Goal: Find specific page/section: Find specific page/section

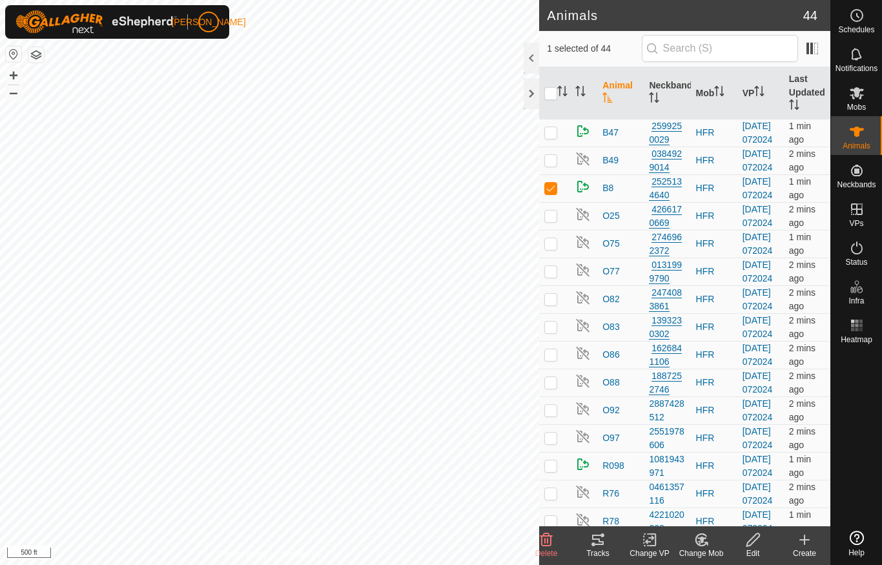
click at [536, 62] on div at bounding box center [531, 58] width 15 height 31
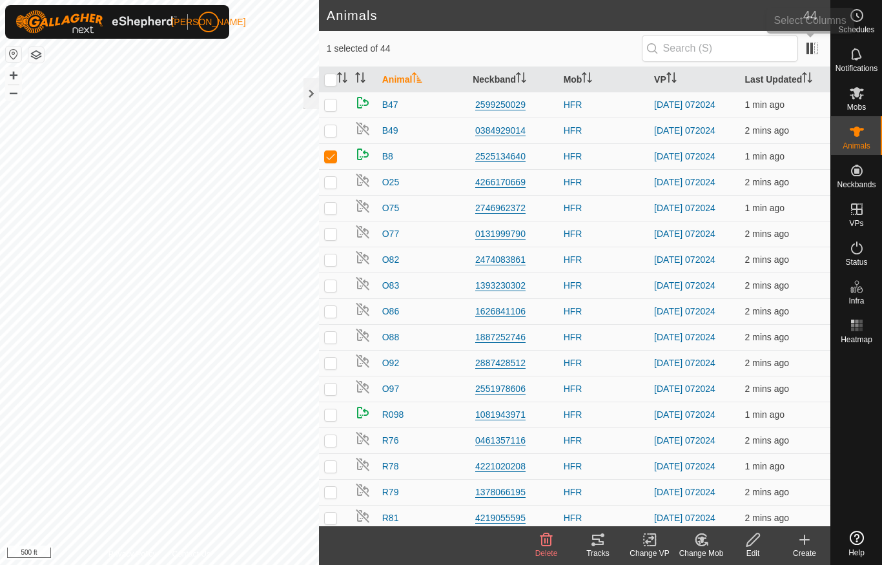
click at [817, 48] on span at bounding box center [812, 48] width 21 height 21
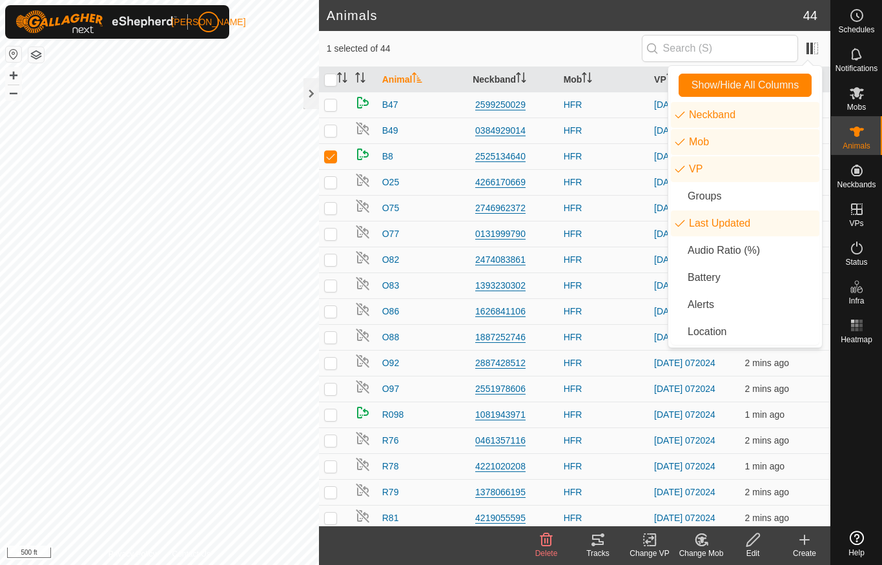
click at [760, 252] on li "Audio Ratio (%)" at bounding box center [745, 251] width 149 height 26
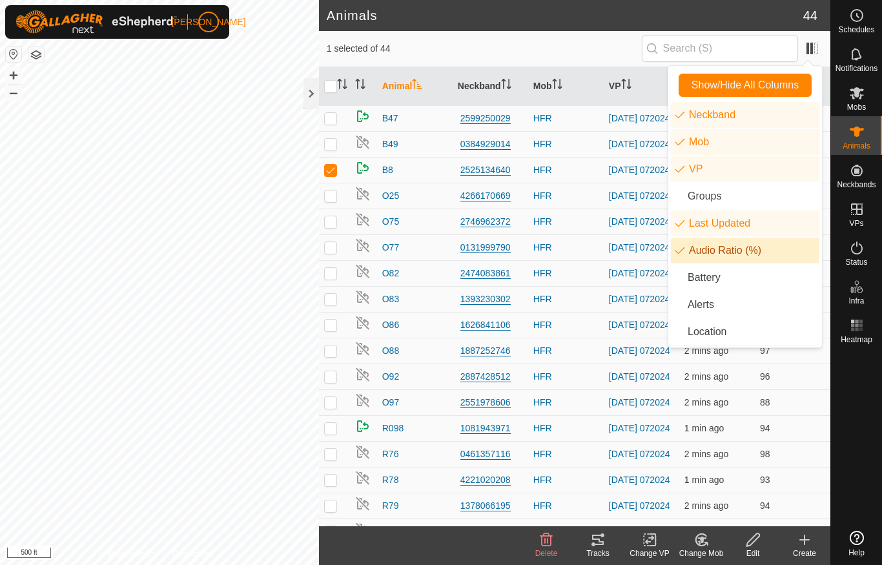
click at [841, 426] on div at bounding box center [856, 437] width 51 height 177
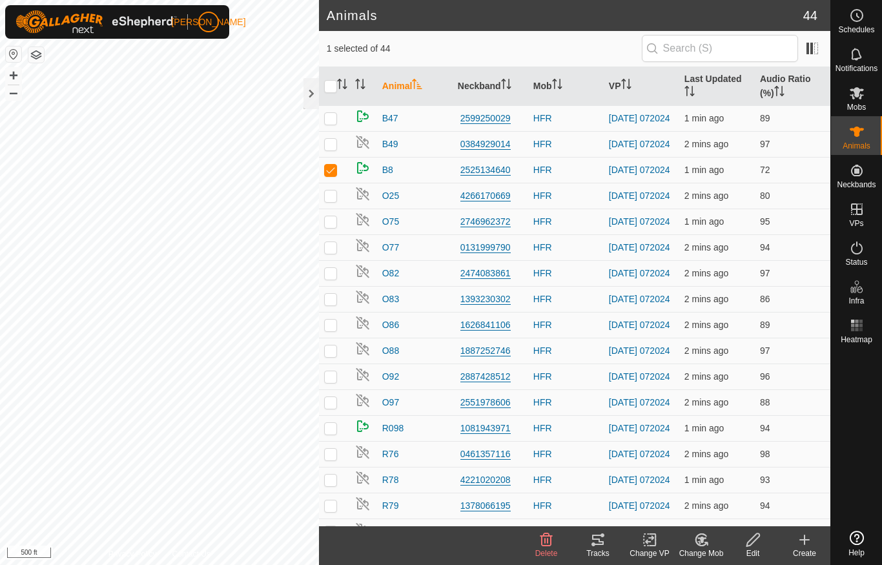
click at [857, 413] on div at bounding box center [856, 437] width 51 height 177
click at [311, 91] on div at bounding box center [310, 93] width 15 height 31
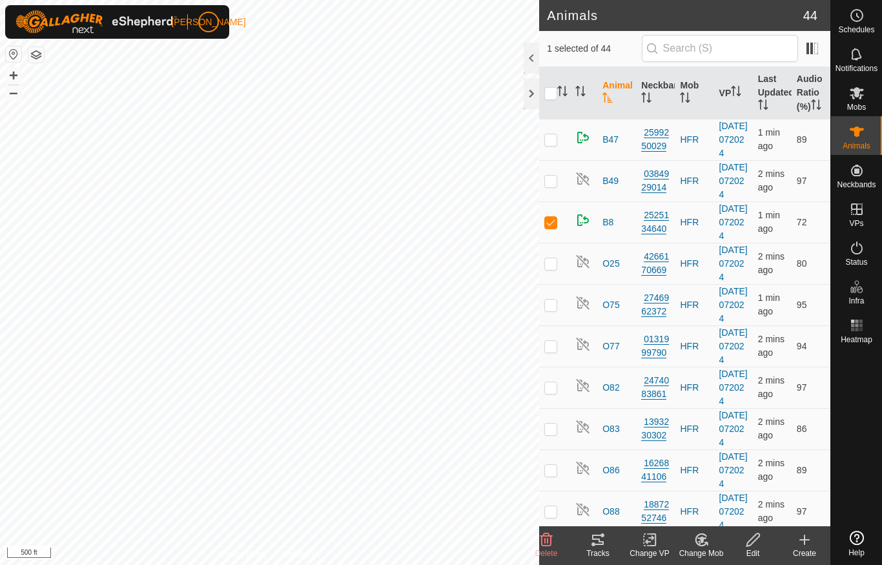
click at [532, 92] on div at bounding box center [531, 93] width 15 height 31
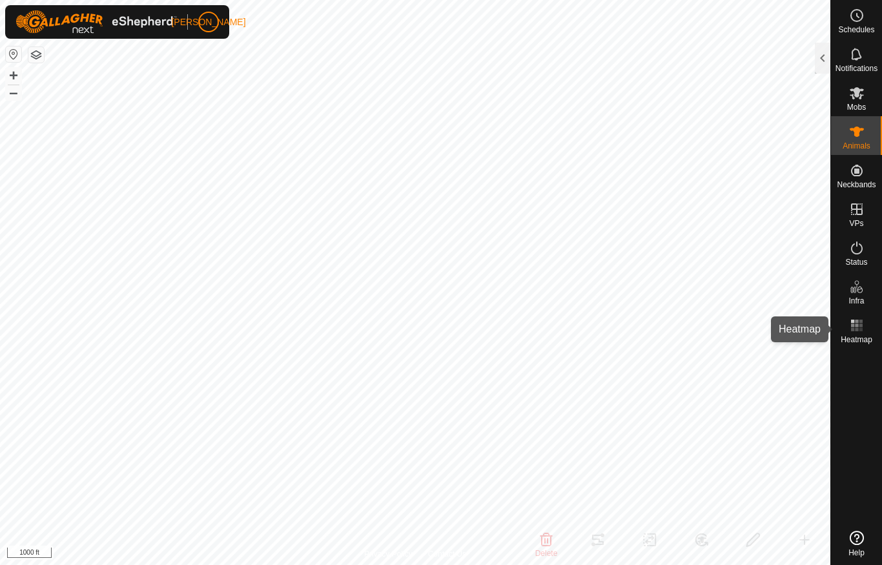
click at [861, 329] on rect at bounding box center [860, 329] width 3 height 3
